Goal: Transaction & Acquisition: Purchase product/service

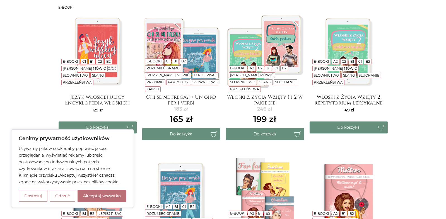
scroll to position [139, 0]
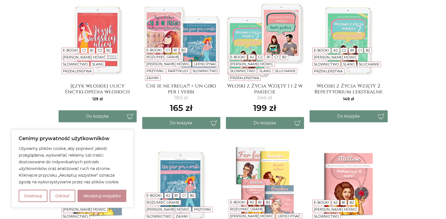
click at [90, 198] on button "Akceptuj wszystko" at bounding box center [102, 196] width 49 height 12
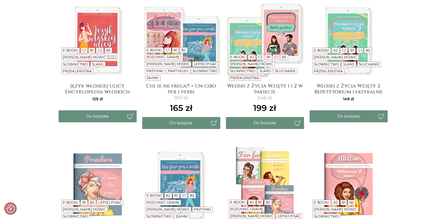
checkbox input "true"
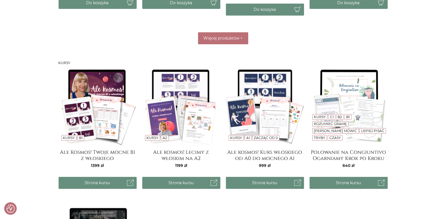
scroll to position [418, 0]
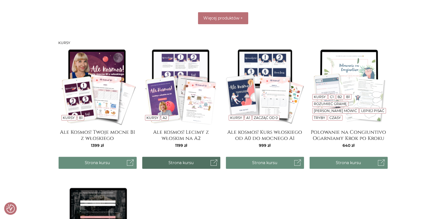
click at [183, 161] on link "Strona kursu" at bounding box center [181, 163] width 78 height 12
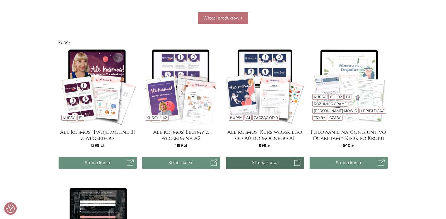
click at [266, 161] on link "Strona kursu" at bounding box center [265, 163] width 78 height 12
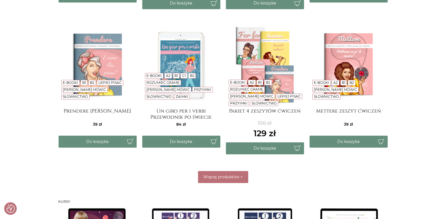
scroll to position [251, 0]
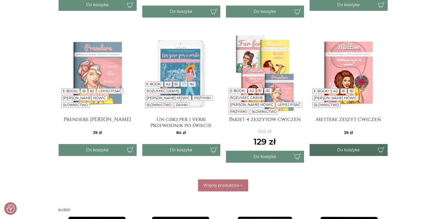
click at [342, 149] on button "Do koszyka" at bounding box center [349, 150] width 78 height 12
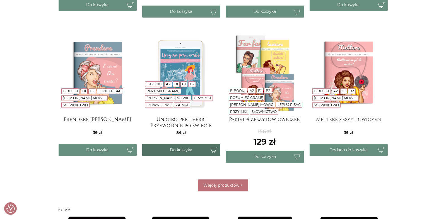
click at [172, 150] on button "Do koszyka" at bounding box center [181, 150] width 78 height 12
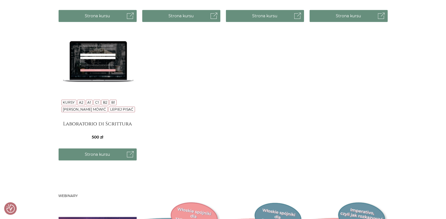
scroll to position [586, 0]
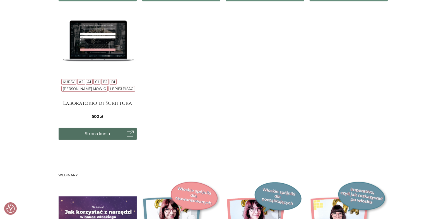
click at [90, 132] on link "Strona kursu" at bounding box center [98, 134] width 78 height 12
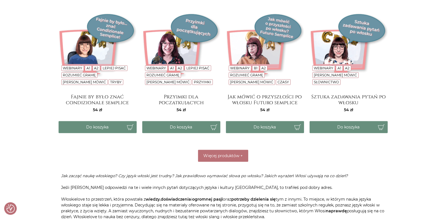
scroll to position [892, 0]
click at [216, 154] on span "Więcej produktów" at bounding box center [221, 155] width 36 height 5
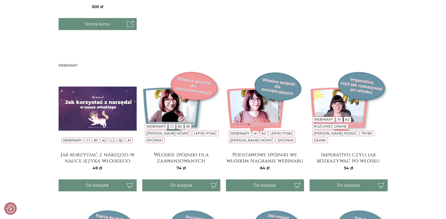
scroll to position [697, 0]
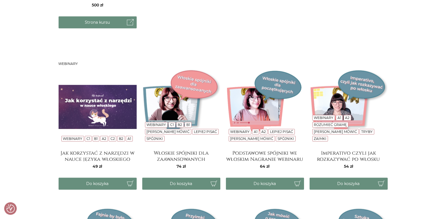
click at [98, 117] on img at bounding box center [98, 107] width 78 height 78
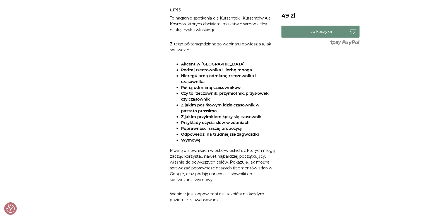
scroll to position [167, 0]
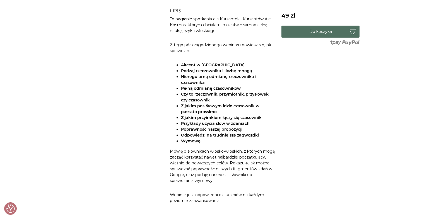
click at [317, 32] on button "Do koszyka" at bounding box center [320, 32] width 78 height 12
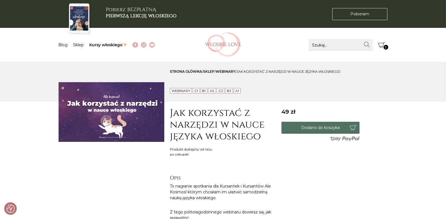
scroll to position [0, 0]
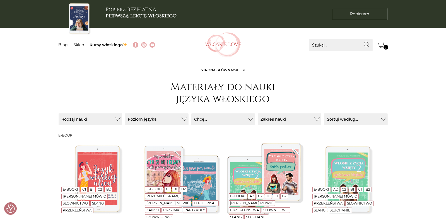
click at [382, 46] on icon "Koszyk" at bounding box center [381, 45] width 7 height 7
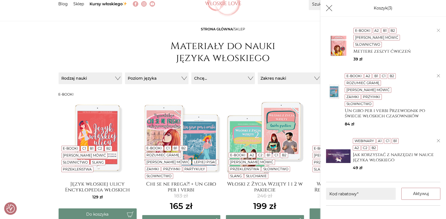
scroll to position [56, 0]
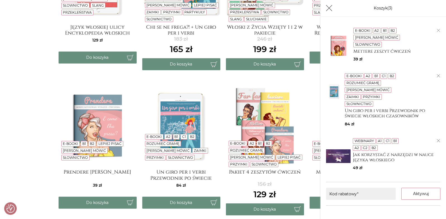
scroll to position [223, 0]
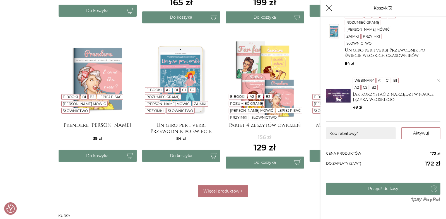
scroll to position [167, 0]
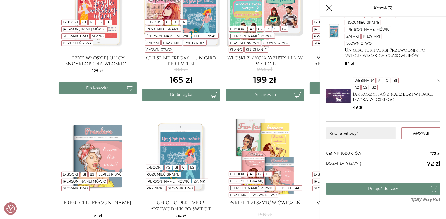
click at [328, 9] on icon "Koszyk" at bounding box center [329, 8] width 7 height 7
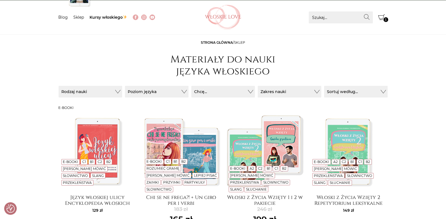
scroll to position [0, 0]
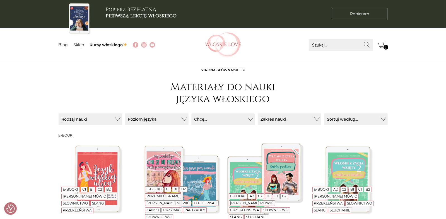
click at [380, 45] on icon "Koszyk" at bounding box center [381, 45] width 7 height 7
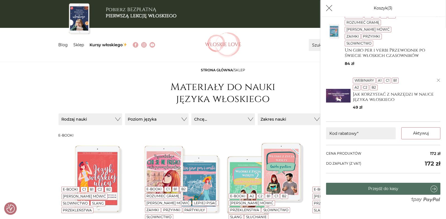
click at [358, 183] on link "Przejdź do kasy" at bounding box center [383, 189] width 114 height 12
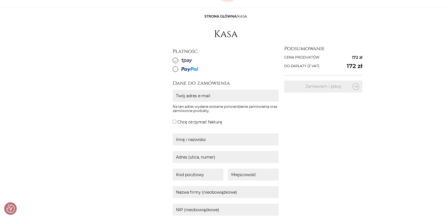
scroll to position [56, 0]
click at [182, 95] on input "Twój adres e-mail" at bounding box center [226, 95] width 106 height 12
click at [175, 120] on input "Chcę otrzymać fakturę" at bounding box center [175, 121] width 4 height 4
checkbox input "true"
click at [191, 96] on input "Twój adres e-mail" at bounding box center [226, 95] width 106 height 12
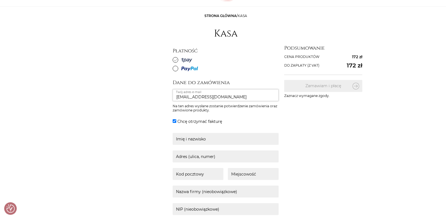
type input "beatalesiakbl@gmail.com"
click at [310, 128] on div "Dane do zamówienia beatalesiakbl@gmail.com Twój adres e-mail Na ten adres wysła…" at bounding box center [265, 190] width 184 height 223
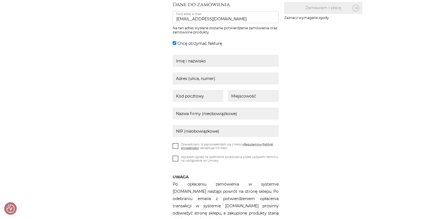
scroll to position [139, 0]
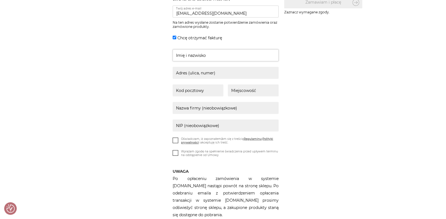
click at [213, 57] on input "text" at bounding box center [226, 55] width 106 height 12
type input "Beata Lesiak"
click at [179, 75] on input "text" at bounding box center [226, 73] width 106 height 12
type input "Żeromskiego 78 lok 1"
click at [181, 90] on input "text" at bounding box center [198, 91] width 51 height 12
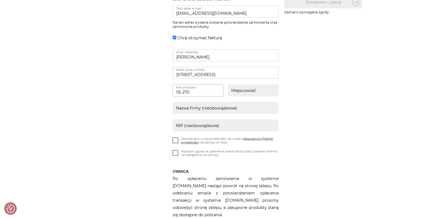
type input "05-270"
click at [246, 90] on input "text" at bounding box center [253, 91] width 51 height 12
type input "m"
type input "Marki"
click at [341, 85] on div "Dane do zamówienia beatalesiakbl@gmail.com Twój adres e-mail Na ten adres wysła…" at bounding box center [265, 107] width 184 height 223
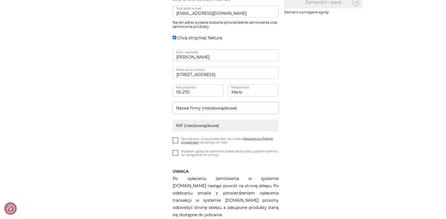
click at [243, 108] on input "text" at bounding box center [226, 108] width 106 height 12
type input "Varsovia Estate sp. z o.o."
click at [245, 126] on input "text" at bounding box center [226, 126] width 106 height 12
click at [182, 128] on input "1251674699" at bounding box center [226, 126] width 106 height 12
click at [187, 127] on input "1251674699" at bounding box center [226, 126] width 106 height 12
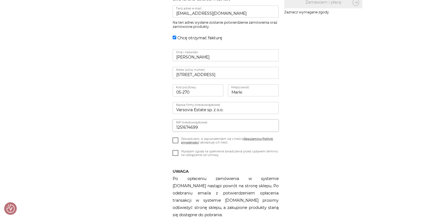
click at [193, 126] on input "1251674699" at bounding box center [226, 126] width 106 height 12
click at [199, 127] on input "1251674699" at bounding box center [226, 126] width 106 height 12
type input "1251674699"
click at [176, 143] on span at bounding box center [176, 141] width 6 height 6
click at [0, 0] on input "Oświadczam, iż zapoznałem/am się z treścią Regulaminu i Polityki prywatności i …" at bounding box center [0, 0] width 0 height 0
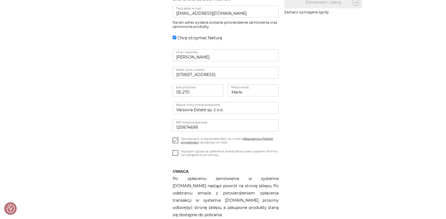
click at [175, 153] on icon at bounding box center [175, 152] width 5 height 5
click at [0, 0] on input "Wyrażam zgodę na spełnienie świadczenia przed upływem terminu na odstąpienie od…" at bounding box center [0, 0] width 0 height 0
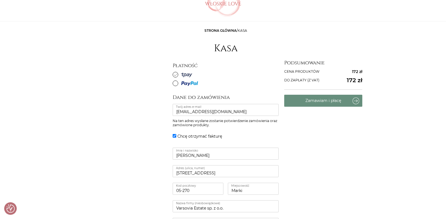
scroll to position [0, 0]
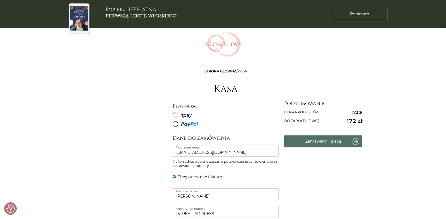
click at [309, 143] on button "Zamawiam i płacę" at bounding box center [323, 142] width 78 height 12
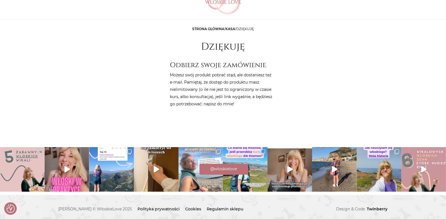
scroll to position [46, 0]
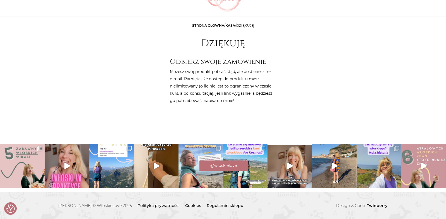
click at [365, 164] on div "@wloskielove" at bounding box center [223, 165] width 446 height 12
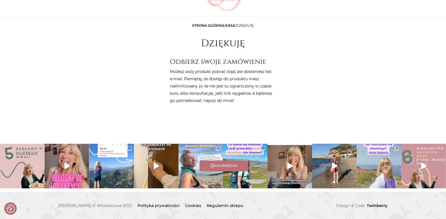
click at [370, 154] on img at bounding box center [379, 166] width 45 height 45
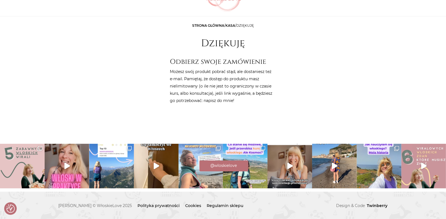
click at [283, 173] on img at bounding box center [289, 166] width 45 height 45
click at [289, 166] on div "@wloskielove" at bounding box center [223, 165] width 446 height 12
click at [290, 167] on div "Vol. 2 włoskich śmieszków, który bawi najbardz Tak naprawdę to nie koniec bo by…" at bounding box center [223, 166] width 446 height 51
click at [287, 180] on img at bounding box center [289, 166] width 45 height 45
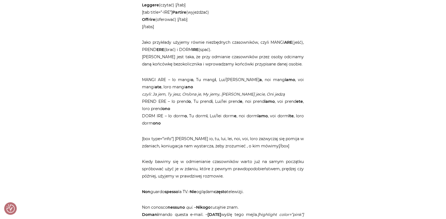
scroll to position [279, 0]
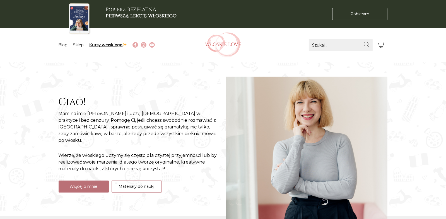
click at [107, 44] on link "Kursy włoskiego" at bounding box center [109, 44] width 38 height 5
